Goal: Navigation & Orientation: Find specific page/section

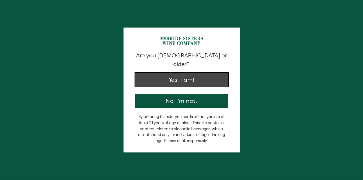
click at [162, 73] on button "Yes, I am!" at bounding box center [181, 80] width 93 height 14
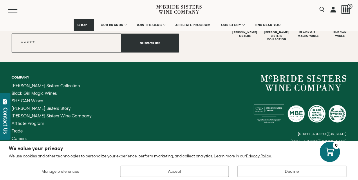
scroll to position [987, 0]
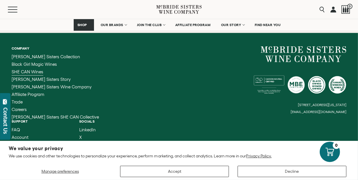
click at [35, 71] on span "SHE CAN Wines" at bounding box center [28, 71] width 32 height 5
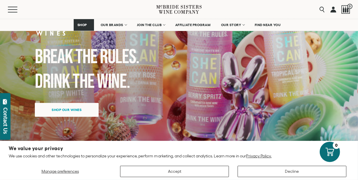
scroll to position [87, 0]
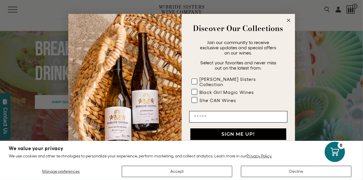
click at [287, 21] on icon "Close dialog" at bounding box center [288, 20] width 3 height 3
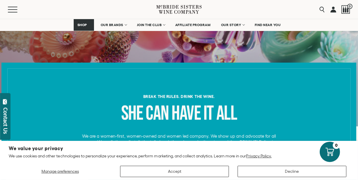
scroll to position [174, 0]
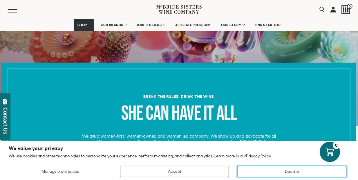
click at [274, 171] on button "Decline" at bounding box center [292, 171] width 109 height 11
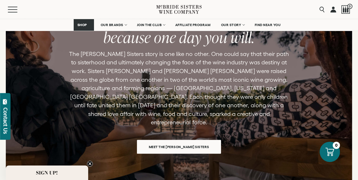
scroll to position [726, 0]
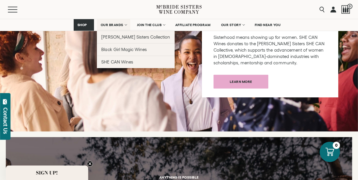
click at [113, 23] on span "OUR BRANDS" at bounding box center [112, 25] width 23 height 4
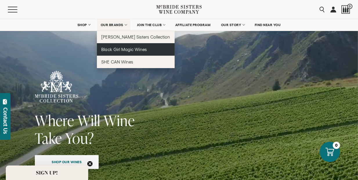
click at [130, 49] on span "Black Girl Magic Wines" at bounding box center [124, 49] width 45 height 5
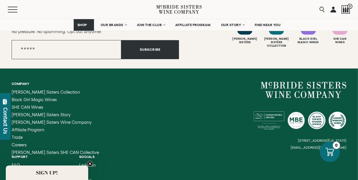
scroll to position [1720, 0]
